Goal: Browse casually: Explore the website without a specific task or goal

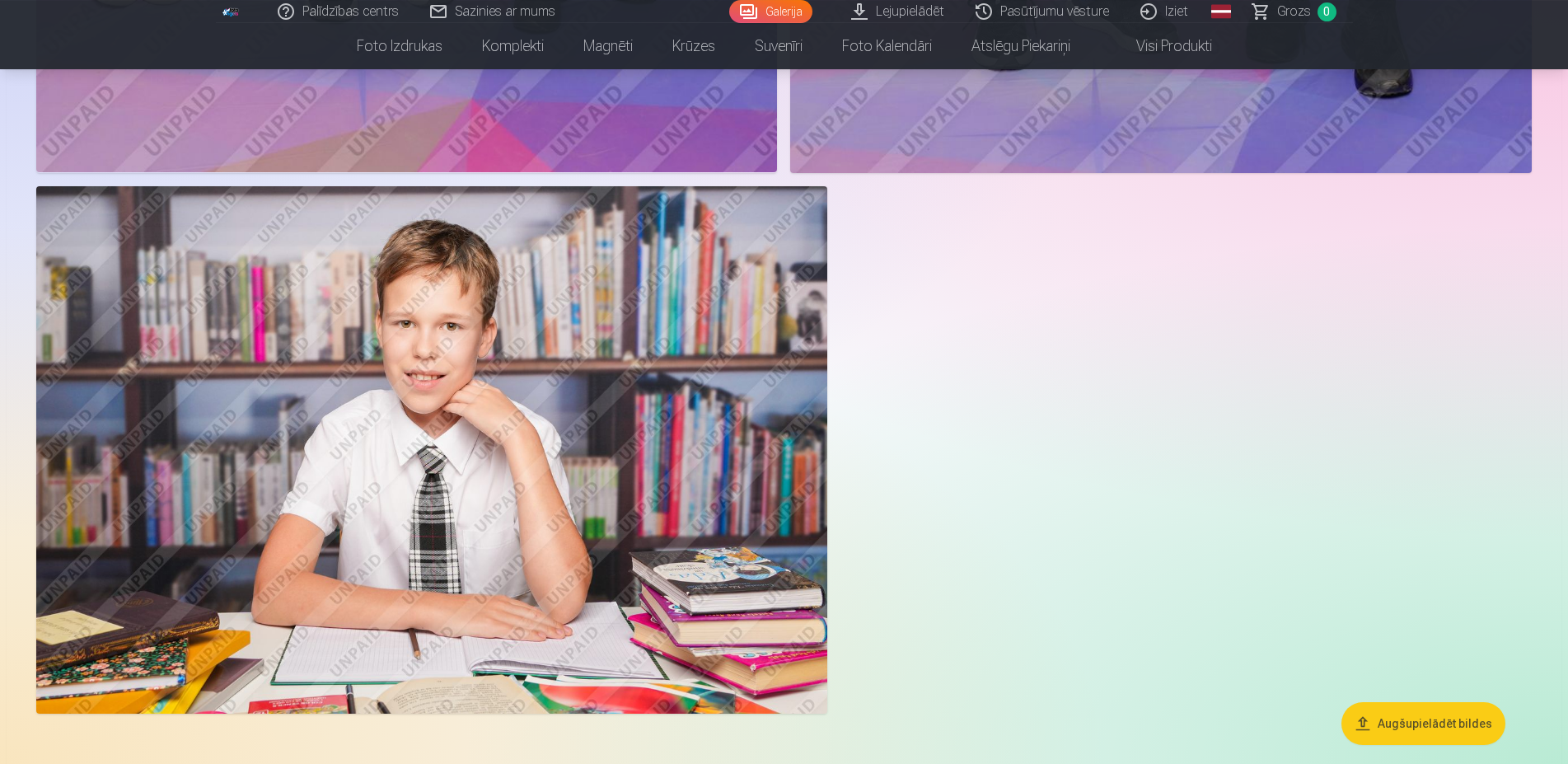
scroll to position [5045, 0]
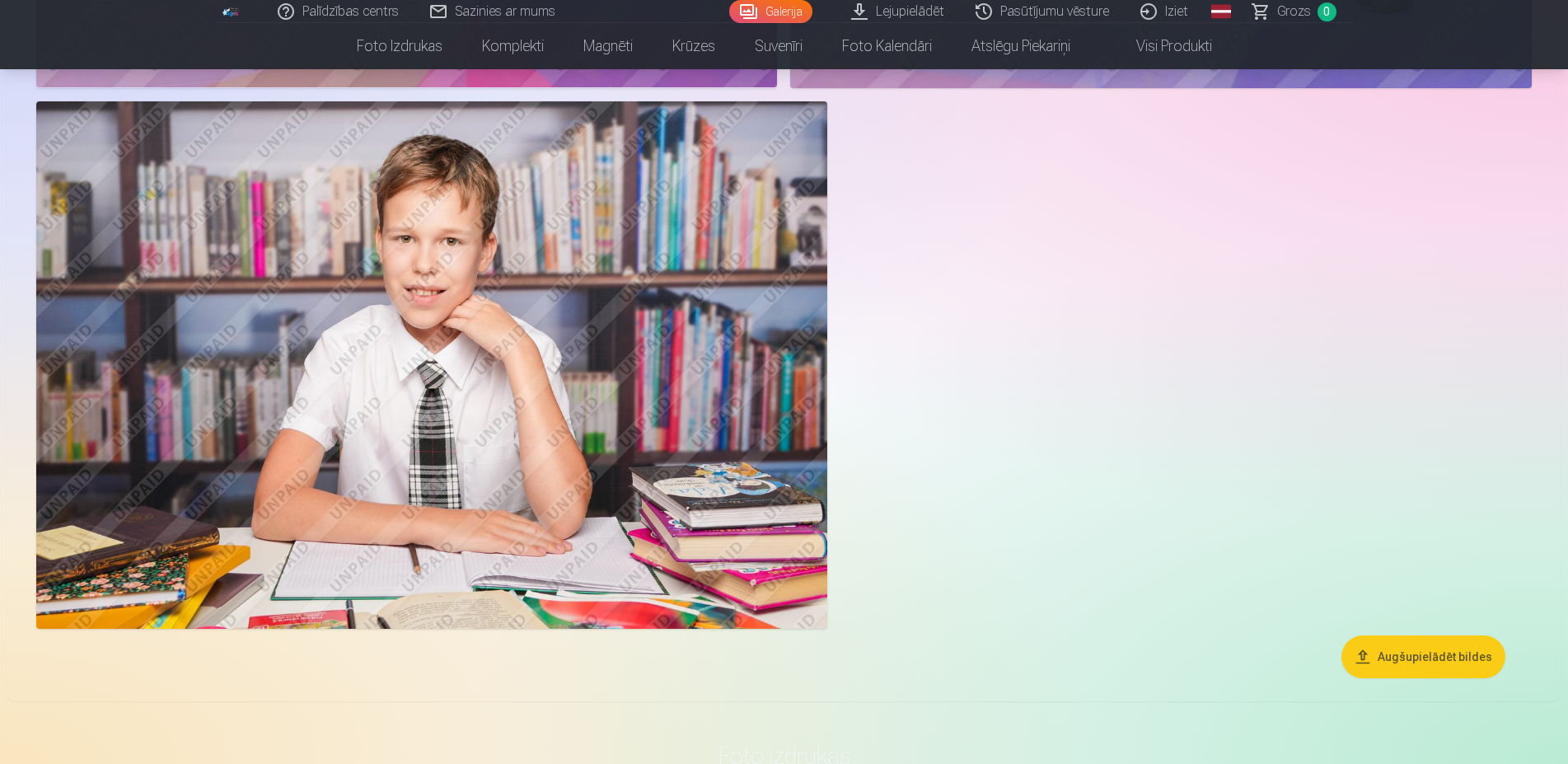
click at [1222, 14] on link "Global" at bounding box center [1221, 11] width 33 height 23
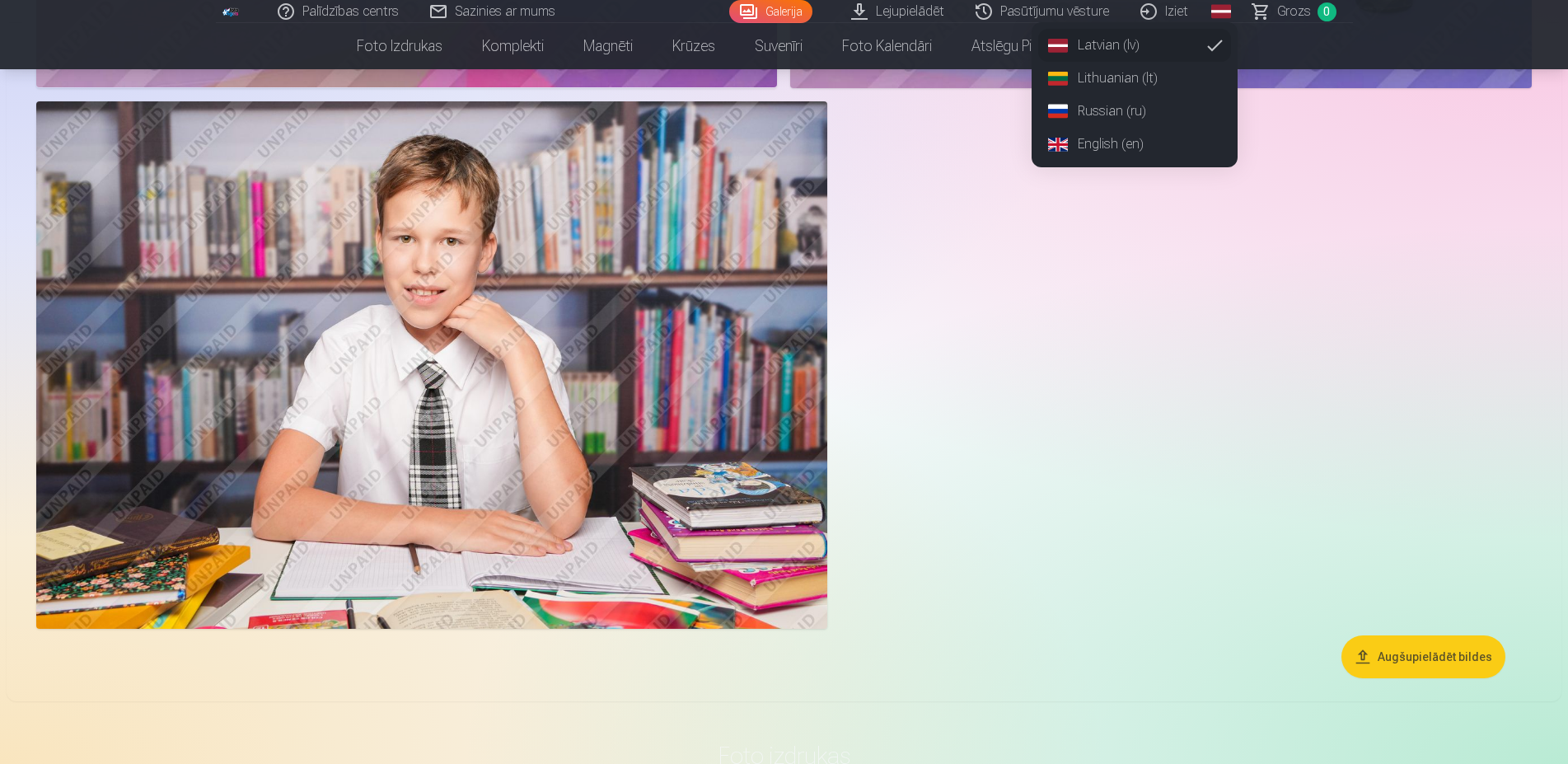
click at [1094, 111] on link "Russian (ru)" at bounding box center [1135, 111] width 193 height 33
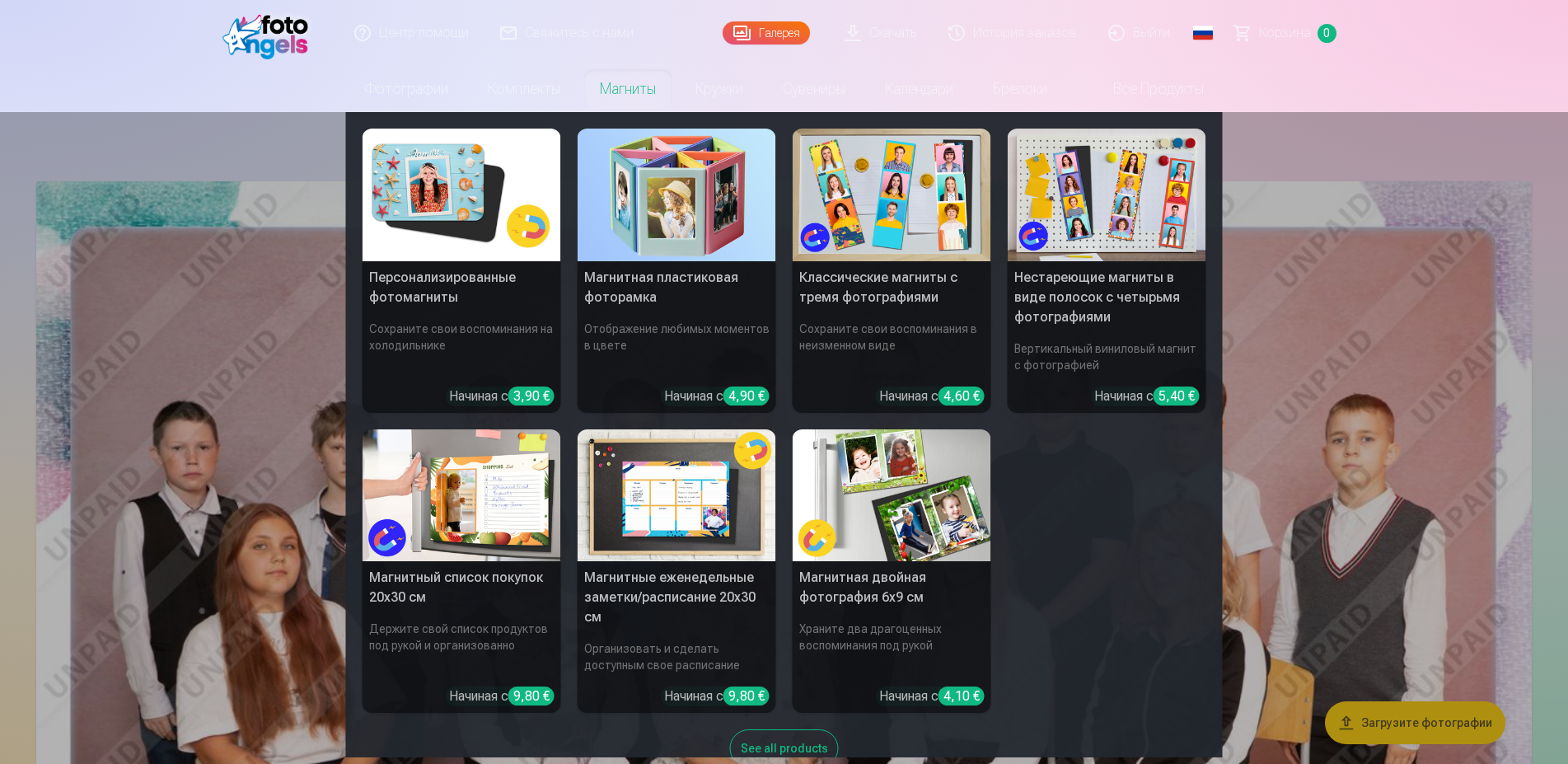
click at [610, 91] on link "Магниты" at bounding box center [627, 88] width 96 height 46
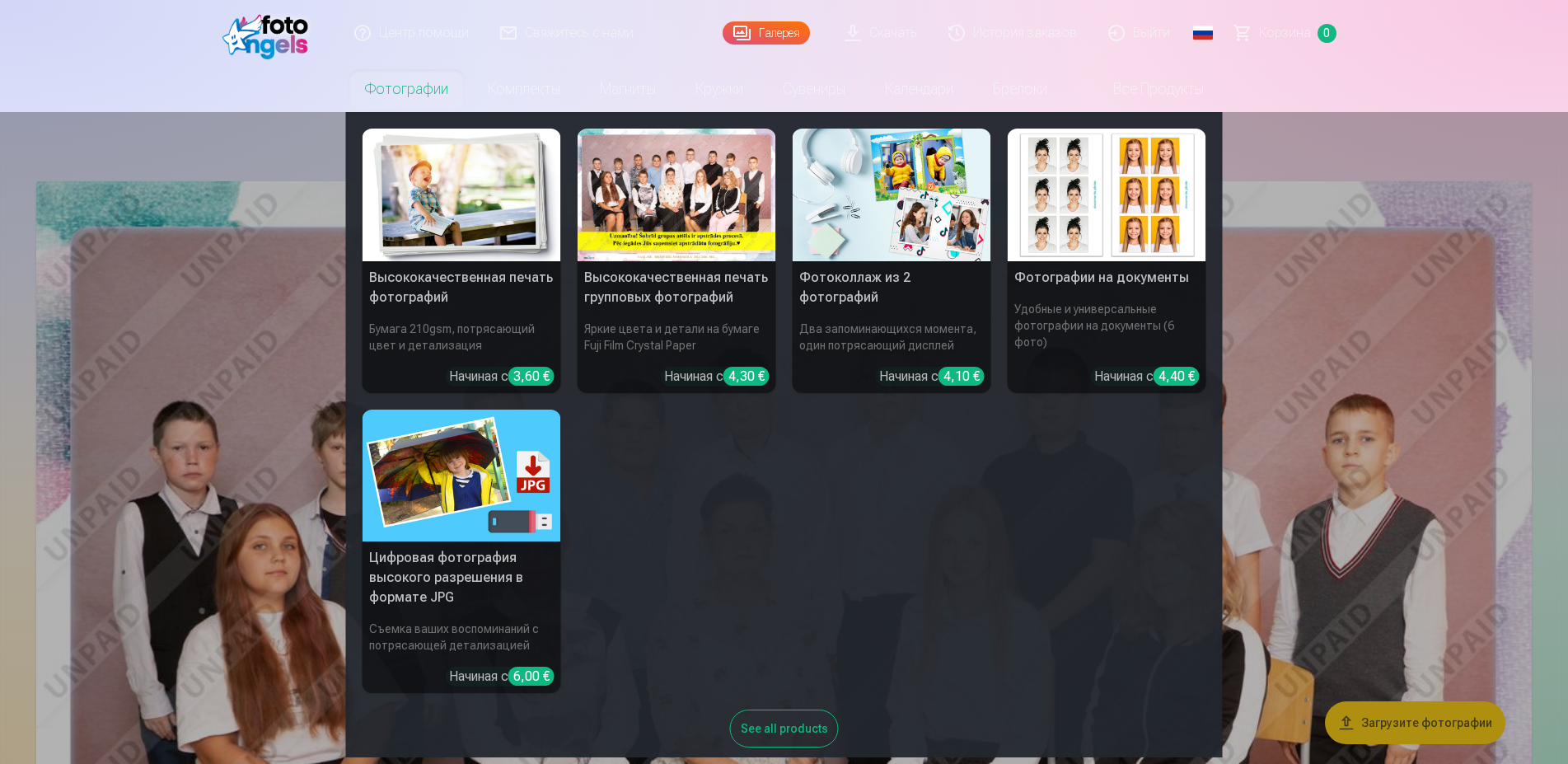
click at [669, 194] on div at bounding box center [677, 195] width 198 height 133
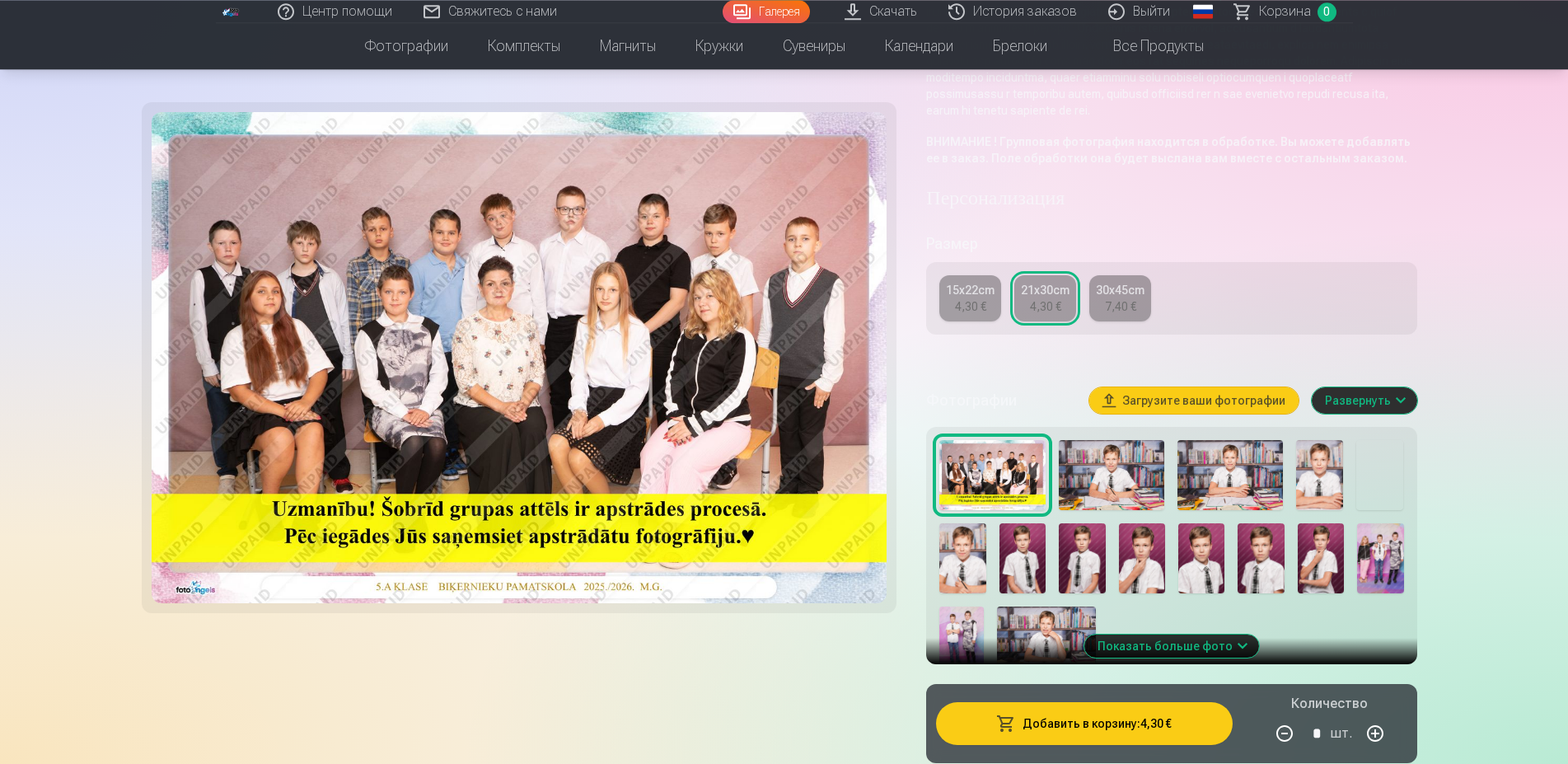
scroll to position [336, 0]
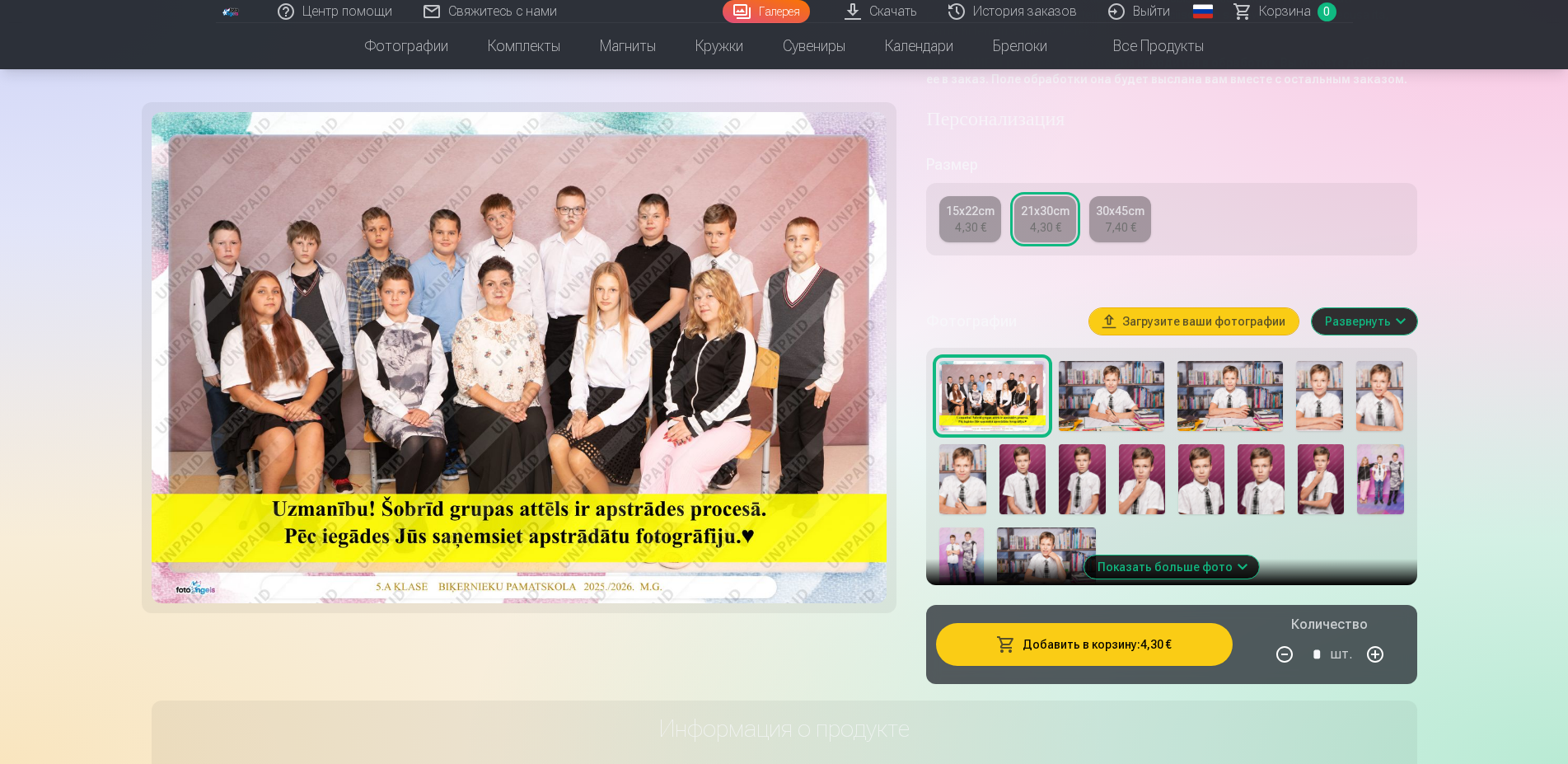
click at [1319, 492] on img at bounding box center [1320, 479] width 46 height 70
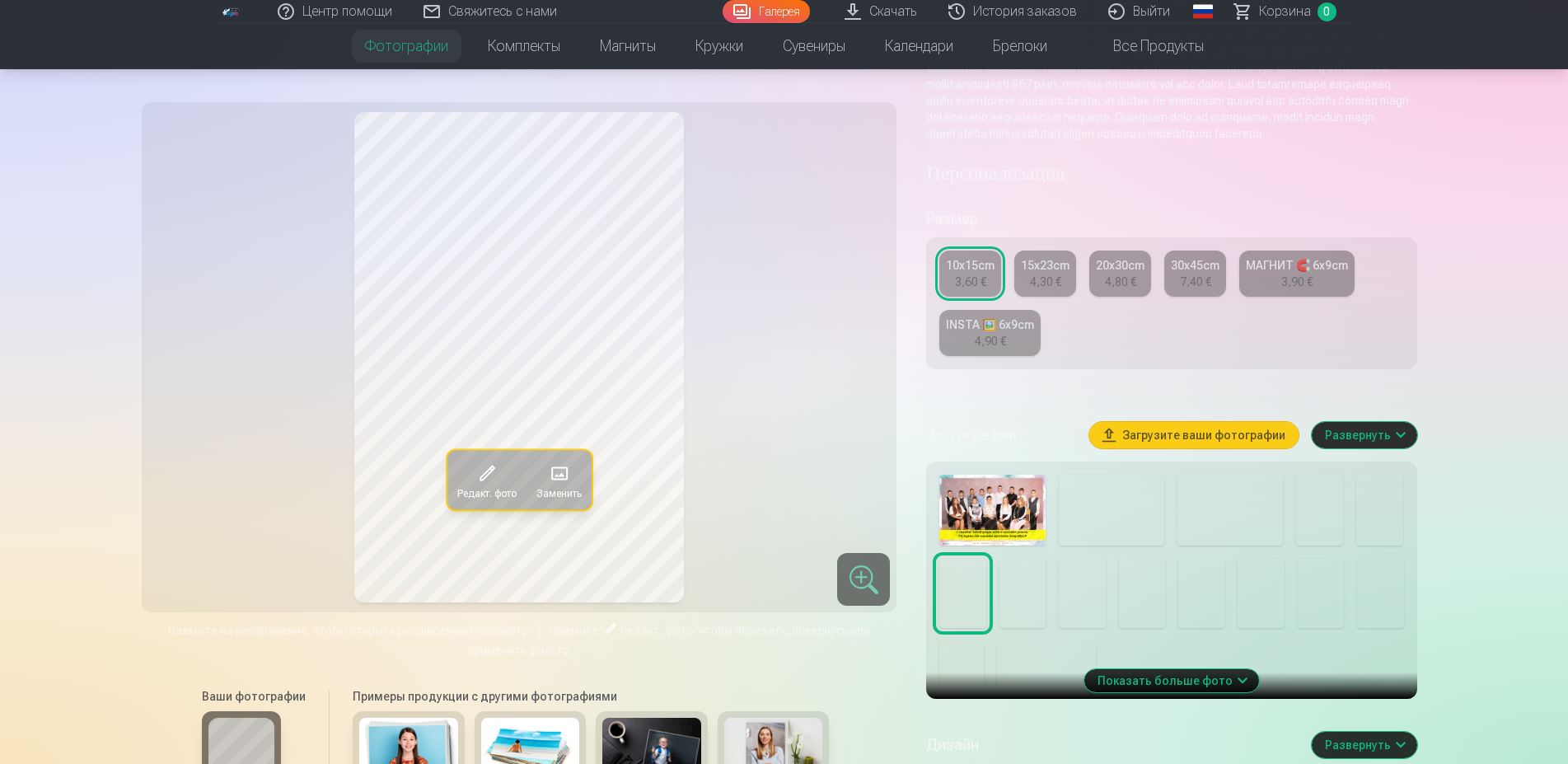
scroll to position [252, 0]
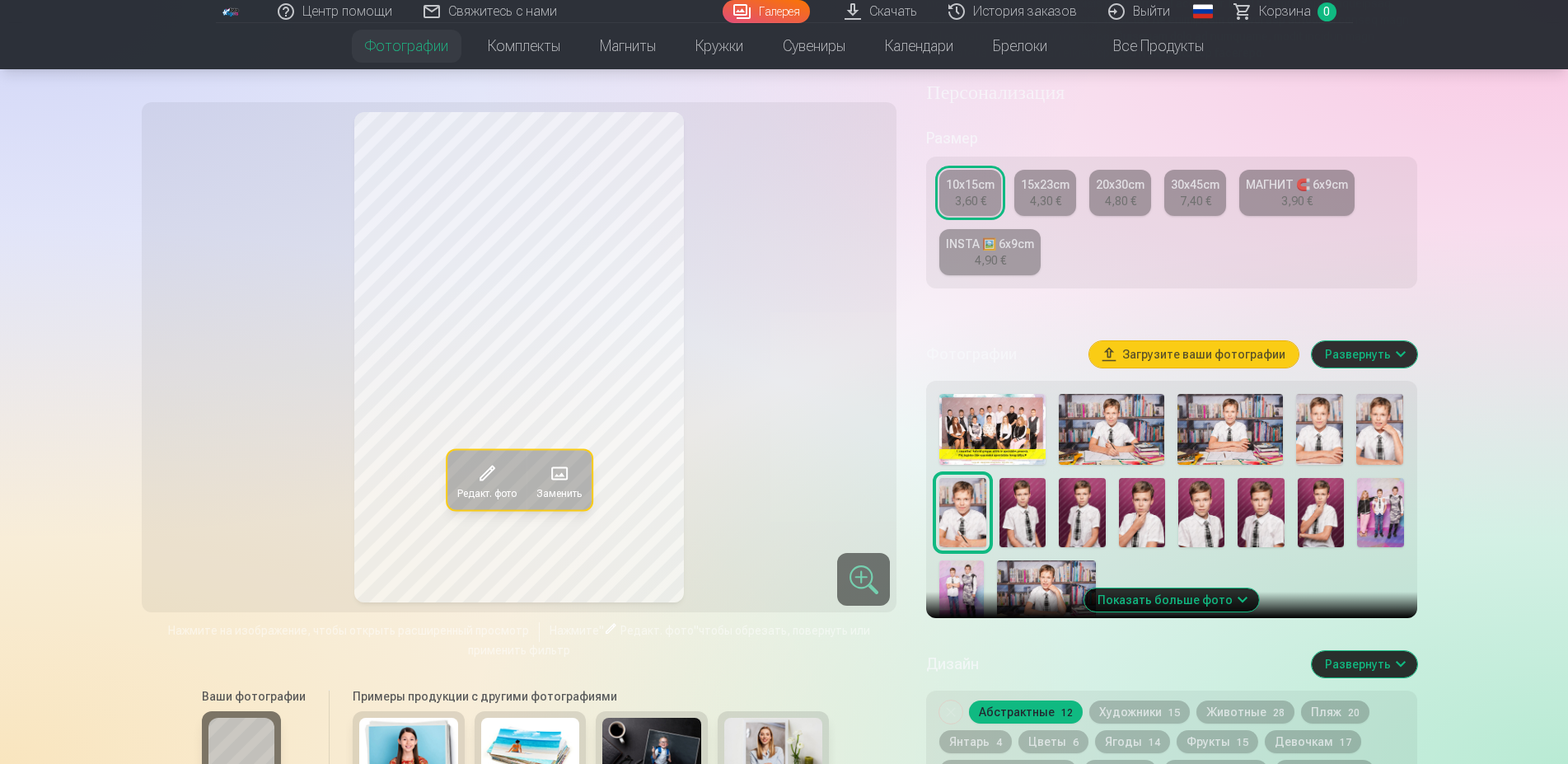
click at [1381, 465] on img at bounding box center [1380, 430] width 47 height 71
click at [966, 548] on img at bounding box center [962, 513] width 46 height 70
click at [1103, 465] on img at bounding box center [1111, 430] width 106 height 71
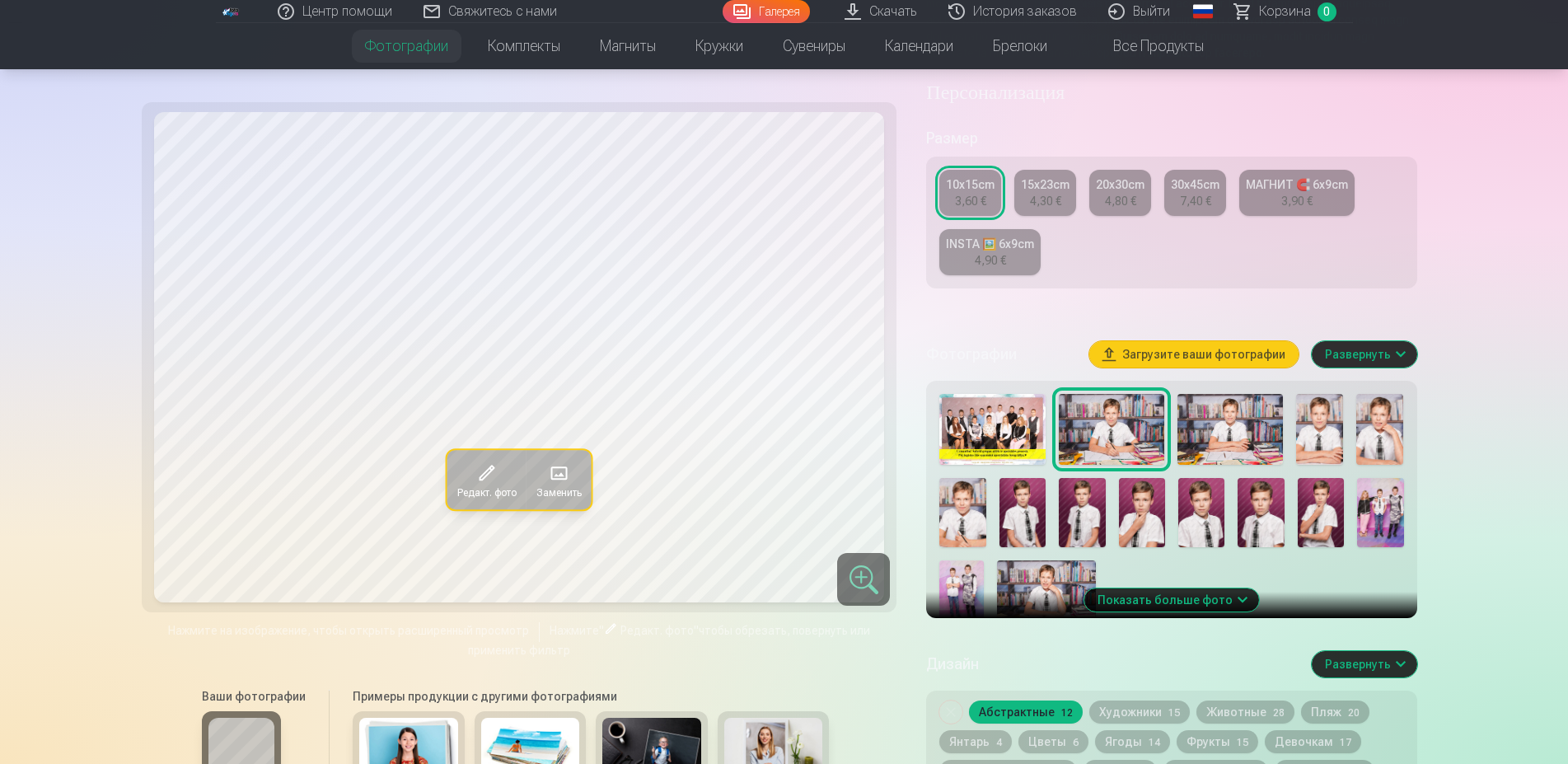
click at [1229, 465] on img at bounding box center [1230, 430] width 106 height 71
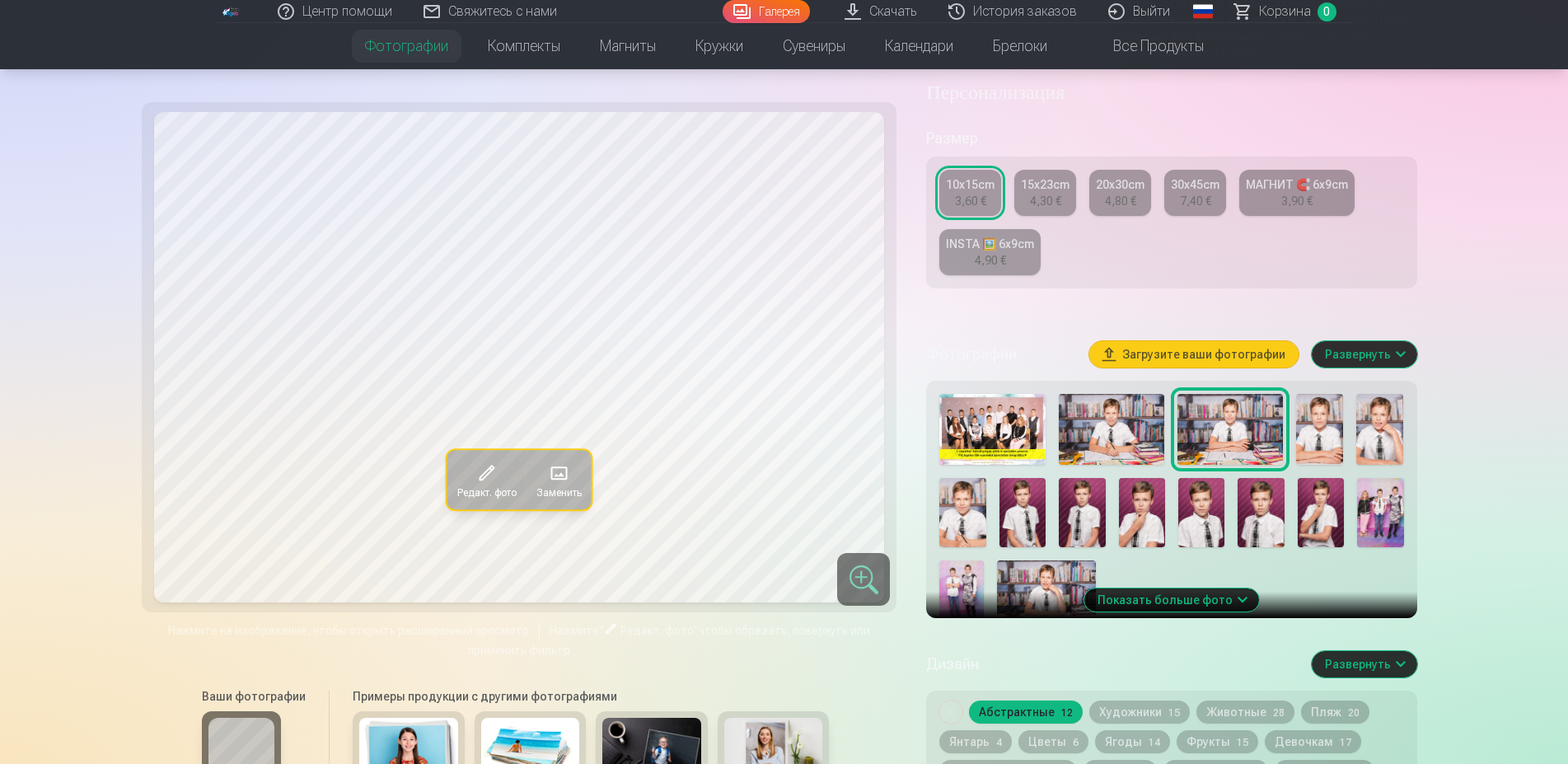
click at [1315, 465] on img at bounding box center [1320, 430] width 47 height 71
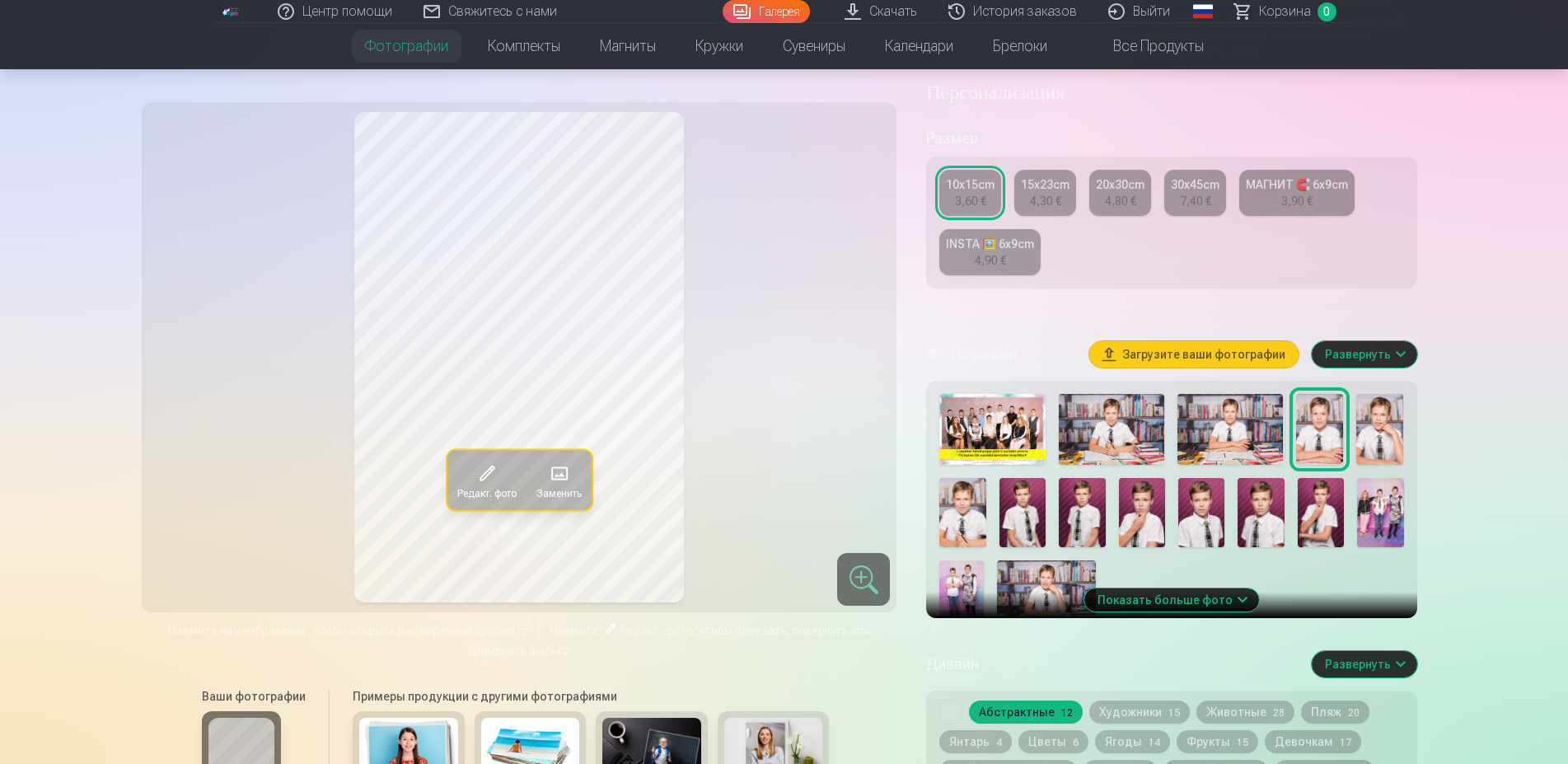
click at [1053, 626] on img at bounding box center [1046, 594] width 99 height 66
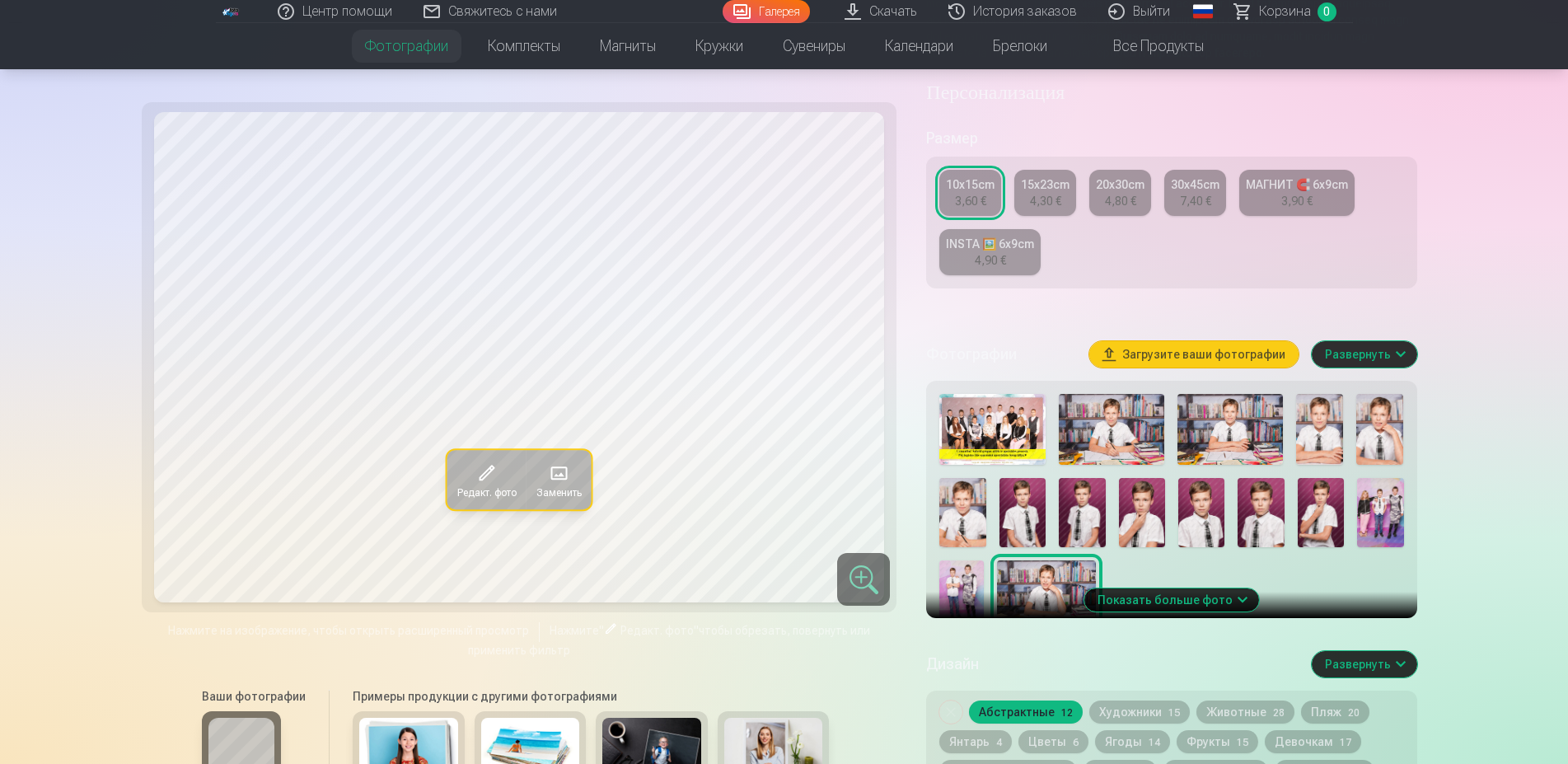
click at [1326, 465] on img at bounding box center [1320, 430] width 47 height 71
